Goal: Check status: Check status

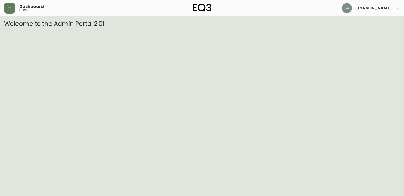
click at [354, 27] on html "Dashboard home [PERSON_NAME] Welcome to the Admin Portal 2.0!" at bounding box center [202, 13] width 404 height 27
click at [10, 6] on button "button" at bounding box center [9, 8] width 11 height 11
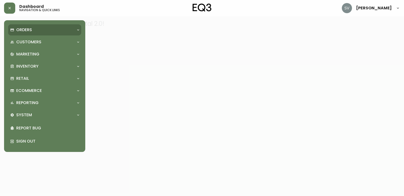
click at [29, 29] on p "Orders" at bounding box center [24, 30] width 16 height 6
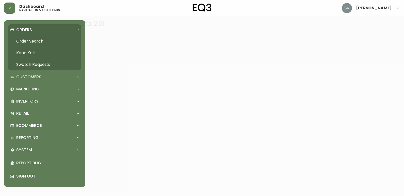
click at [38, 42] on link "Order Search" at bounding box center [44, 42] width 73 height 12
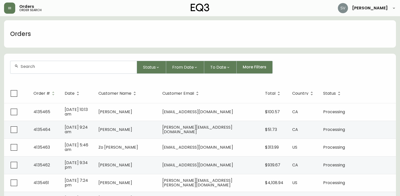
drag, startPoint x: 105, startPoint y: 71, endPoint x: 90, endPoint y: 67, distance: 15.1
click at [90, 67] on input "text" at bounding box center [77, 66] width 112 height 5
paste input "4132618"
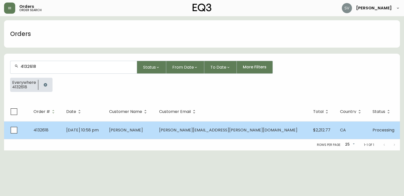
type input "4132618"
click at [105, 124] on td "[DATE] 10:58 pm" at bounding box center [83, 131] width 43 height 18
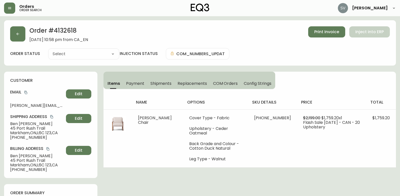
type input "Processing"
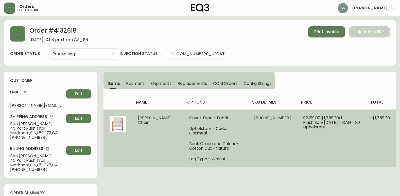
select select "PROCESSING"
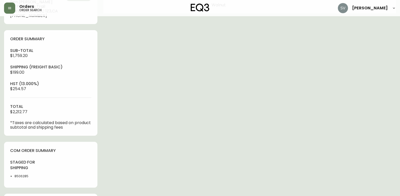
scroll to position [203, 0]
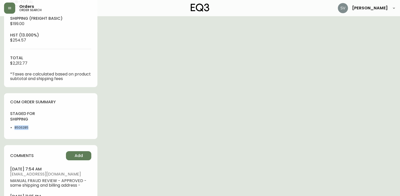
drag, startPoint x: 30, startPoint y: 130, endPoint x: 14, endPoint y: 128, distance: 16.5
click at [14, 128] on div "staged for shipping 8506285" at bounding box center [29, 122] width 38 height 22
copy li "8506285"
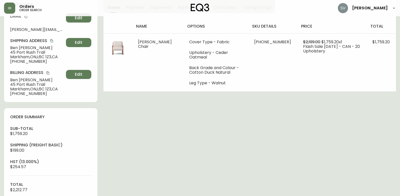
scroll to position [0, 0]
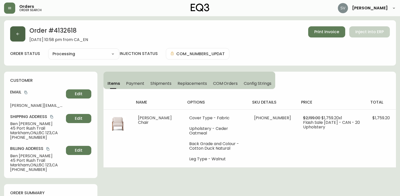
click at [22, 35] on button "button" at bounding box center [17, 33] width 15 height 15
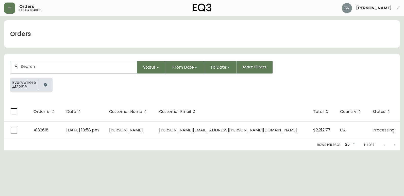
click at [44, 84] on icon "button" at bounding box center [45, 84] width 3 height 3
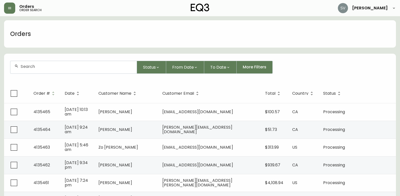
click at [61, 67] on input "text" at bounding box center [77, 66] width 112 height 5
type input "[PERSON_NAME]"
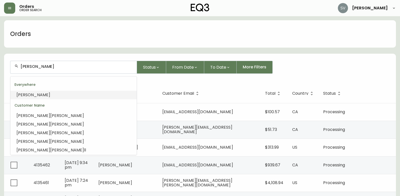
click at [64, 95] on li "[PERSON_NAME]" at bounding box center [73, 95] width 126 height 9
